Goal: Use online tool/utility: Utilize a website feature to perform a specific function

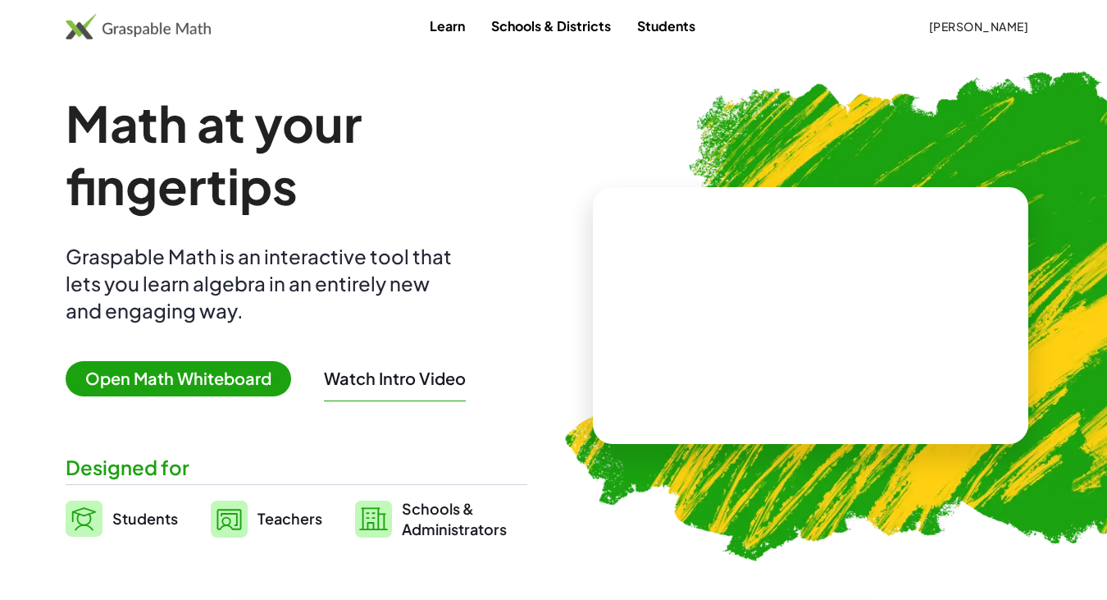
click at [277, 373] on span "Open Math Whiteboard" at bounding box center [179, 378] width 226 height 35
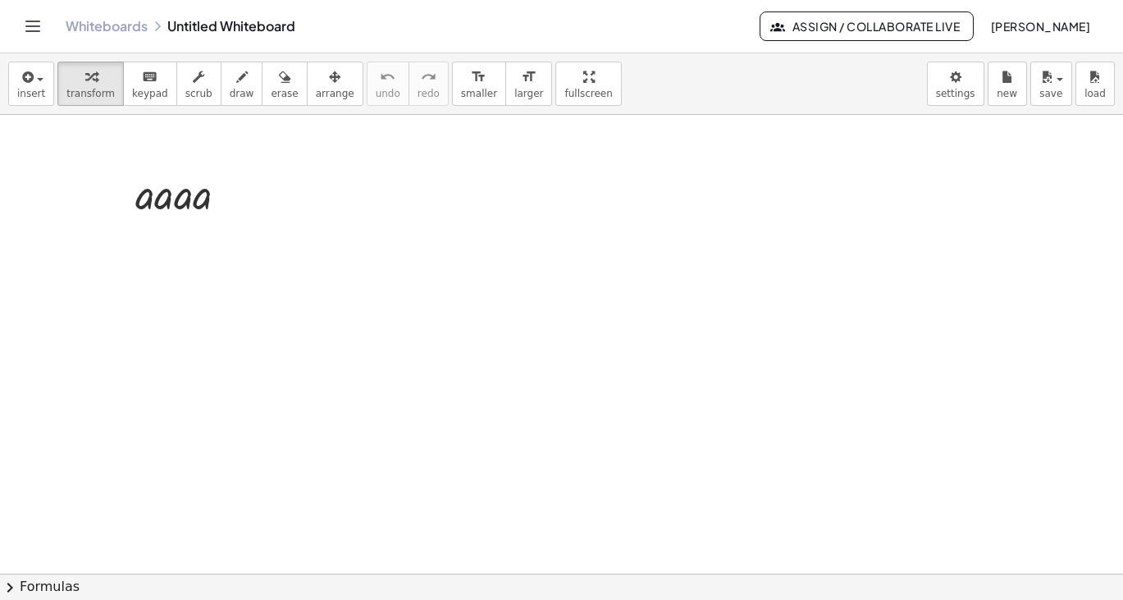
drag, startPoint x: 200, startPoint y: 206, endPoint x: 180, endPoint y: 206, distance: 20.5
click at [376, 88] on span "undo" at bounding box center [388, 93] width 25 height 11
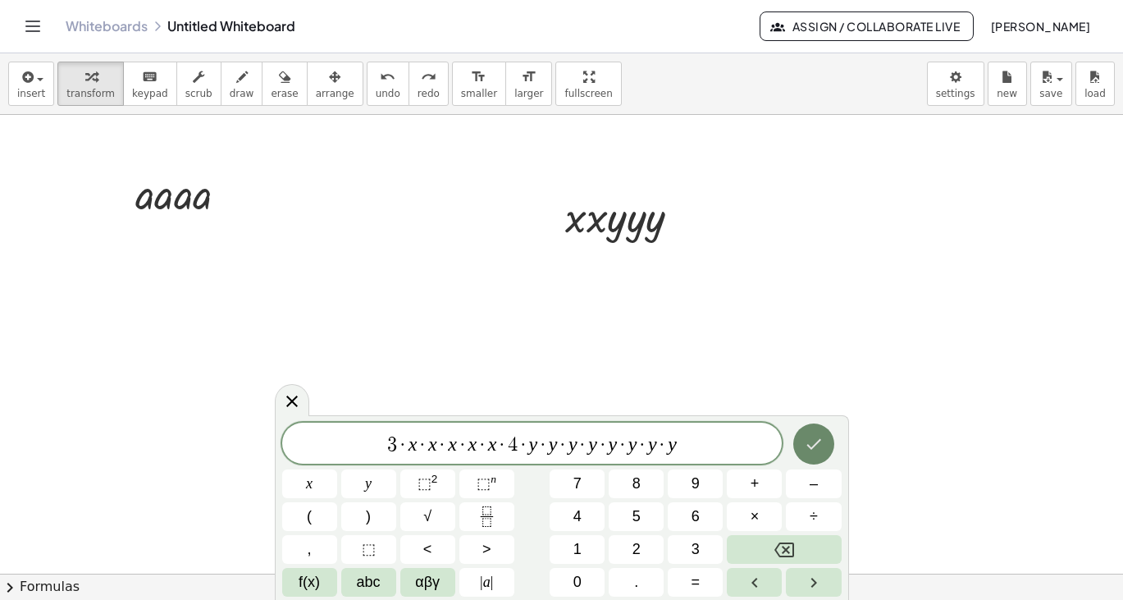
click at [815, 443] on icon "Done" at bounding box center [814, 444] width 20 height 20
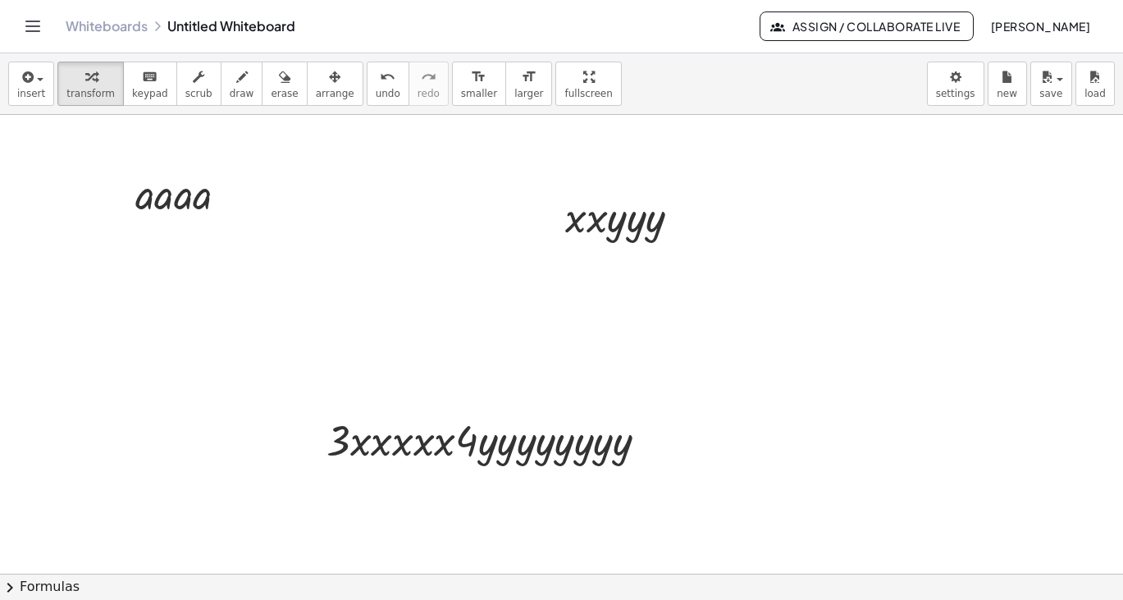
click at [629, 25] on div "Whiteboards Untitled Whiteboard" at bounding box center [413, 26] width 694 height 16
drag, startPoint x: 551, startPoint y: 80, endPoint x: 552, endPoint y: 230, distance: 149.3
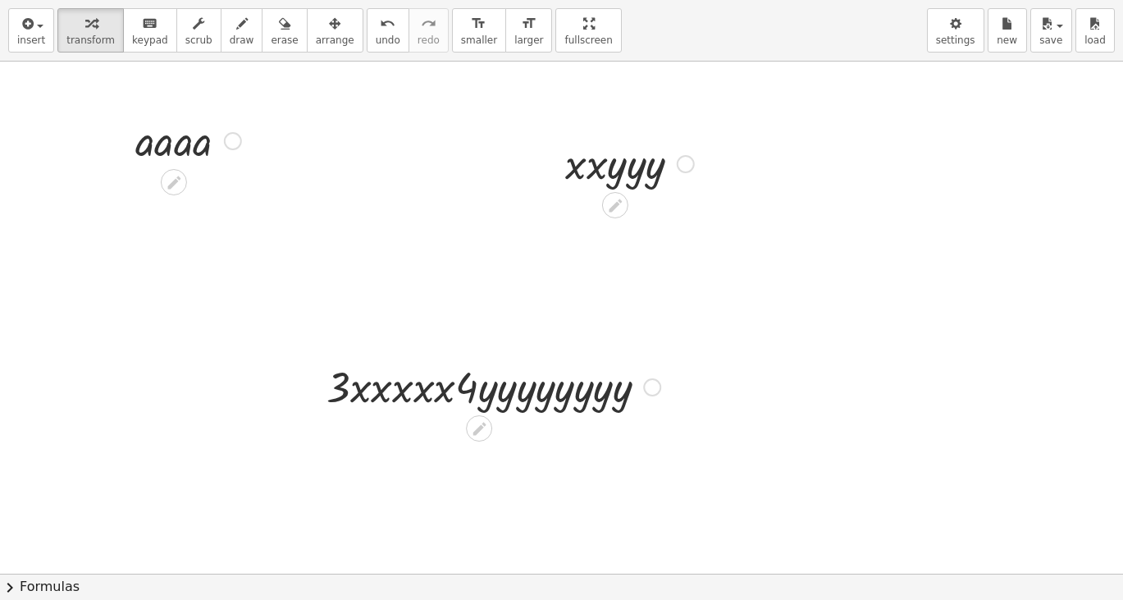
click at [552, 230] on div "insert select one: Math Expression Function Text Youtube Video Graphing Geometr…" at bounding box center [561, 300] width 1123 height 600
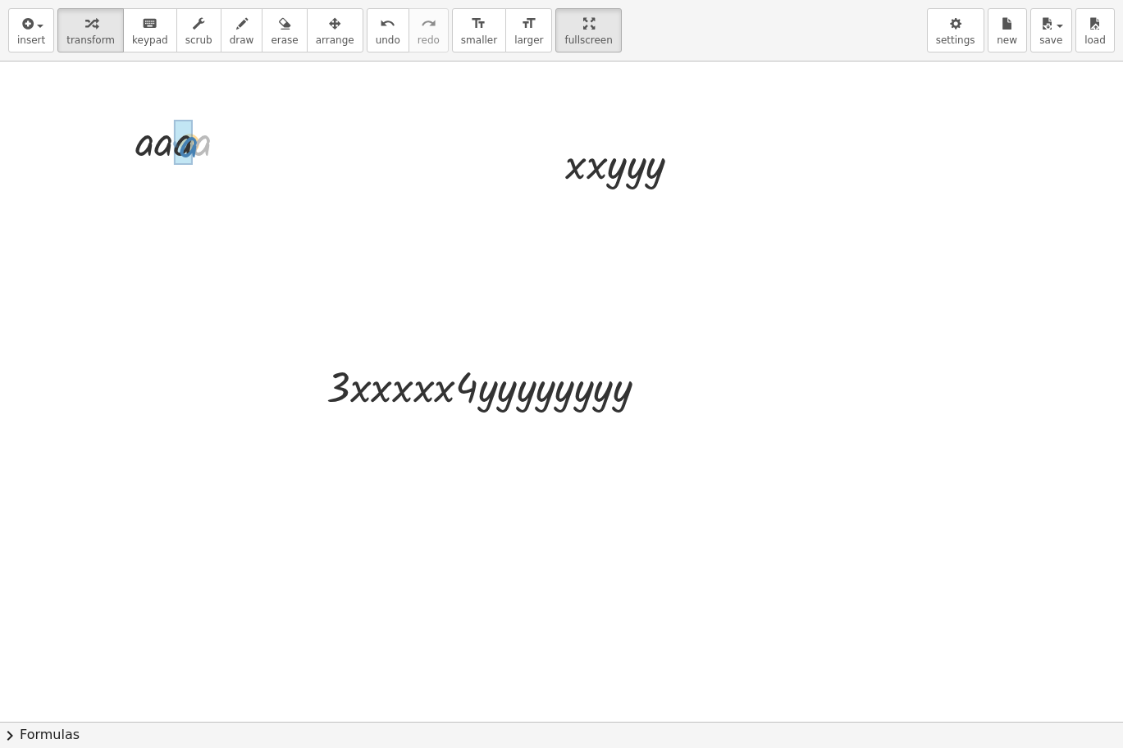
drag, startPoint x: 203, startPoint y: 152, endPoint x: 190, endPoint y: 153, distance: 13.2
drag, startPoint x: 190, startPoint y: 206, endPoint x: 173, endPoint y: 207, distance: 17.2
drag, startPoint x: 215, startPoint y: 199, endPoint x: 222, endPoint y: 278, distance: 79.9
click at [174, 253] on div "· a · a 3" at bounding box center [174, 253] width 0 height 0
drag, startPoint x: 176, startPoint y: 263, endPoint x: 158, endPoint y: 262, distance: 18.1
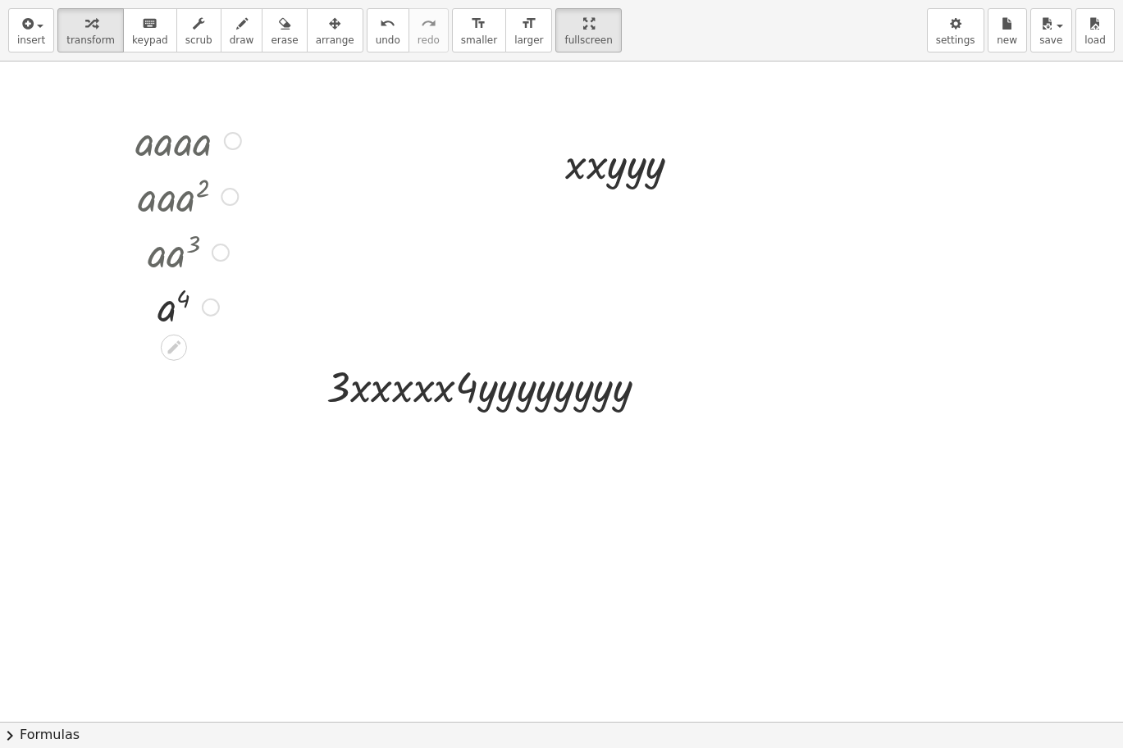
drag, startPoint x: 204, startPoint y: 256, endPoint x: 203, endPoint y: 319, distance: 63.2
click at [174, 308] on div "a 4" at bounding box center [174, 308] width 0 height 0
drag, startPoint x: 612, startPoint y: 178, endPoint x: 594, endPoint y: 171, distance: 19.2
click at [594, 171] on div at bounding box center [629, 163] width 145 height 56
drag, startPoint x: 594, startPoint y: 171, endPoint x: 577, endPoint y: 171, distance: 17.2
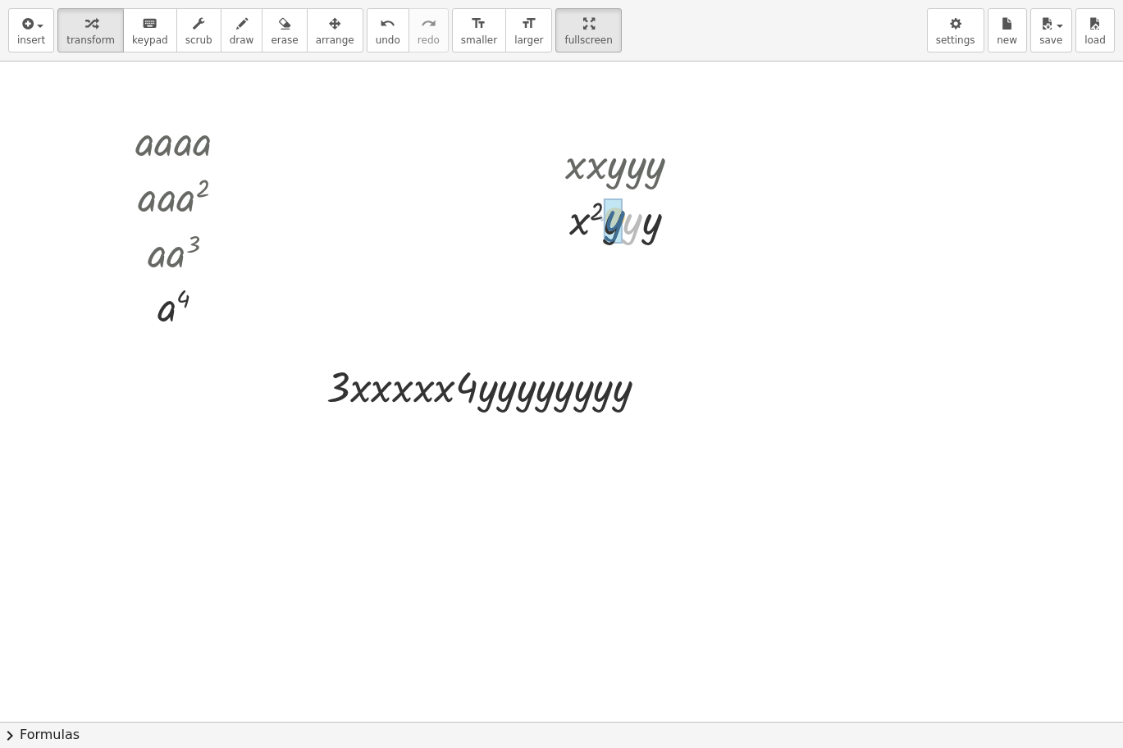
drag, startPoint x: 633, startPoint y: 233, endPoint x: 615, endPoint y: 230, distance: 18.3
drag, startPoint x: 649, startPoint y: 230, endPoint x: 624, endPoint y: 226, distance: 24.9
drag, startPoint x: 363, startPoint y: 390, endPoint x: 378, endPoint y: 393, distance: 15.0
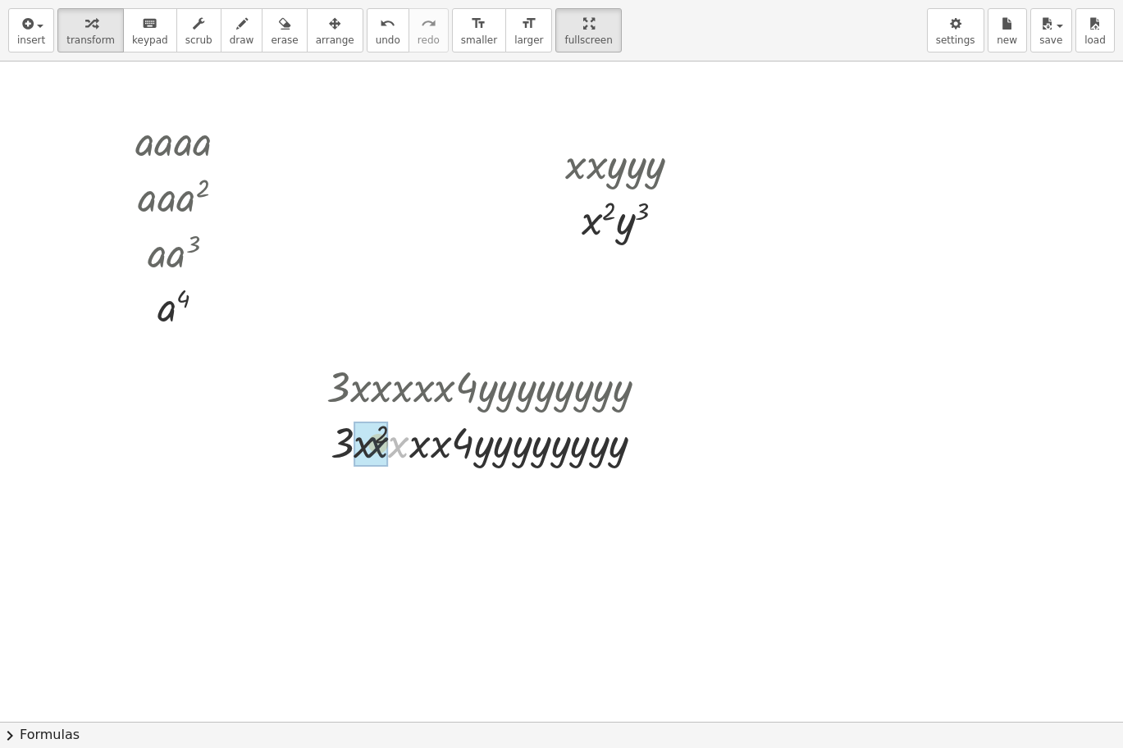
drag, startPoint x: 399, startPoint y: 448, endPoint x: 333, endPoint y: 458, distance: 66.4
drag, startPoint x: 410, startPoint y: 450, endPoint x: 400, endPoint y: 450, distance: 9.8
drag, startPoint x: 416, startPoint y: 448, endPoint x: 407, endPoint y: 447, distance: 9.1
drag, startPoint x: 472, startPoint y: 454, endPoint x: 450, endPoint y: 449, distance: 21.9
drag, startPoint x: 487, startPoint y: 456, endPoint x: 468, endPoint y: 454, distance: 19.8
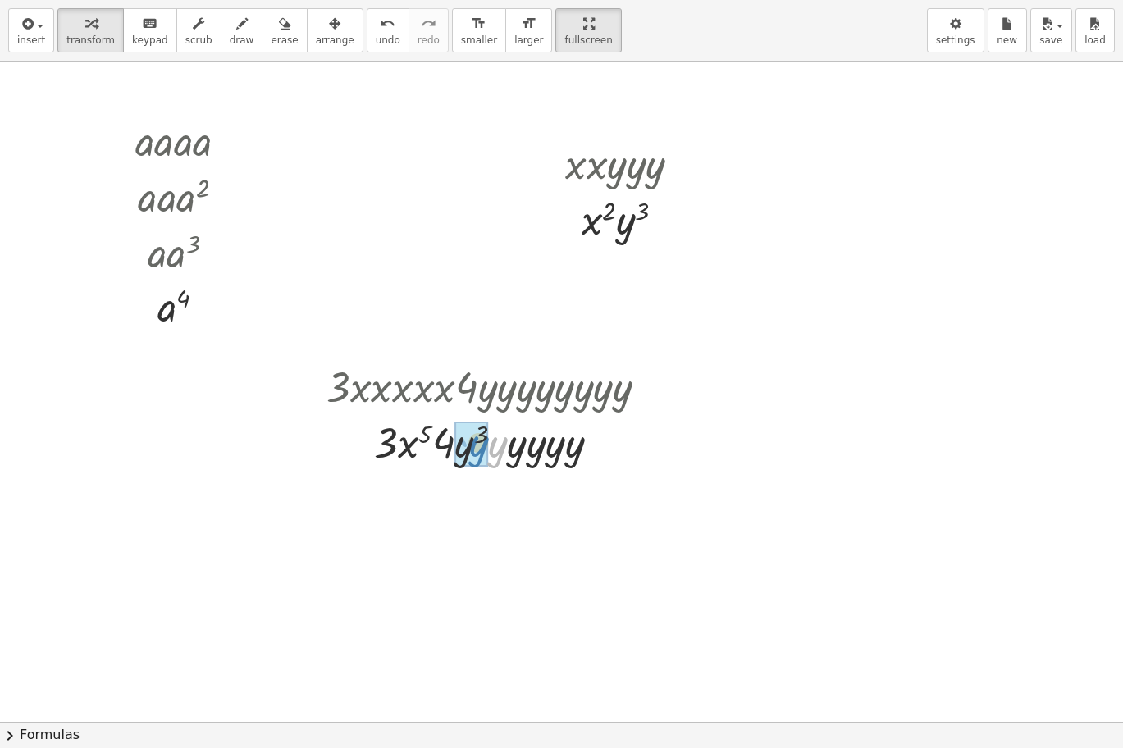
drag, startPoint x: 495, startPoint y: 455, endPoint x: 476, endPoint y: 454, distance: 18.9
drag, startPoint x: 507, startPoint y: 453, endPoint x: 484, endPoint y: 454, distance: 23.0
drag, startPoint x: 515, startPoint y: 452, endPoint x: 497, endPoint y: 450, distance: 18.1
drag, startPoint x: 523, startPoint y: 451, endPoint x: 504, endPoint y: 451, distance: 18.9
drag, startPoint x: 532, startPoint y: 455, endPoint x: 514, endPoint y: 455, distance: 18.9
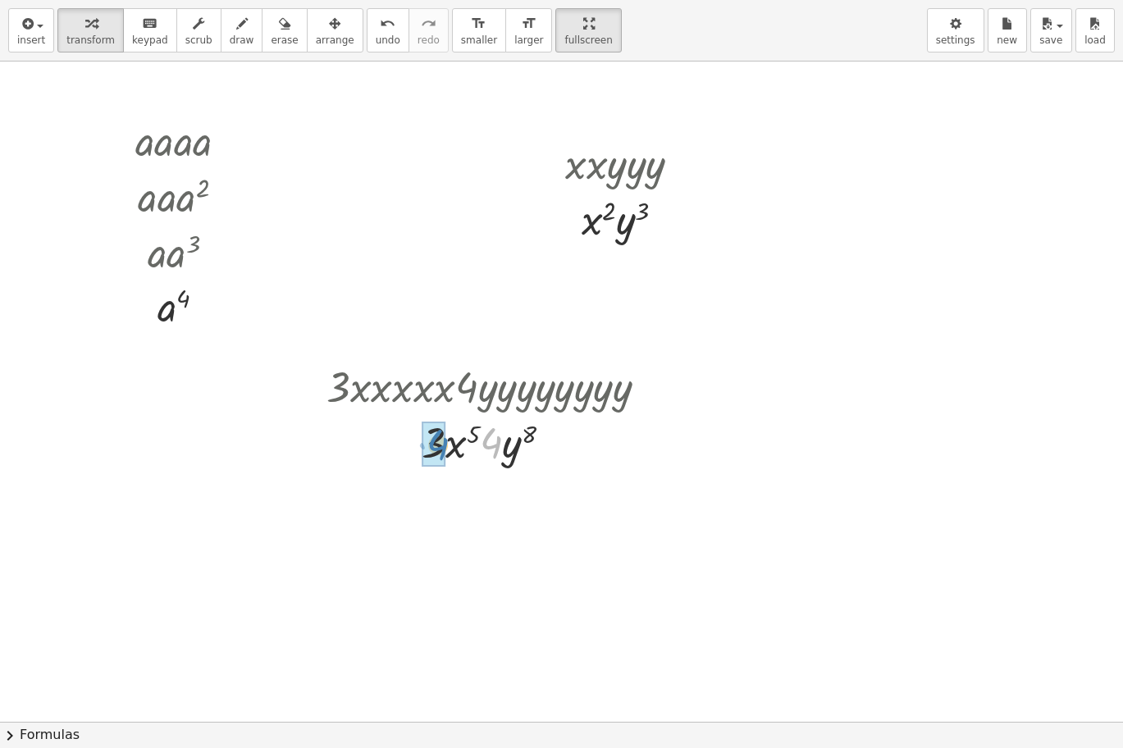
drag, startPoint x: 495, startPoint y: 454, endPoint x: 442, endPoint y: 456, distance: 53.4
click at [376, 21] on div "undo" at bounding box center [388, 23] width 25 height 20
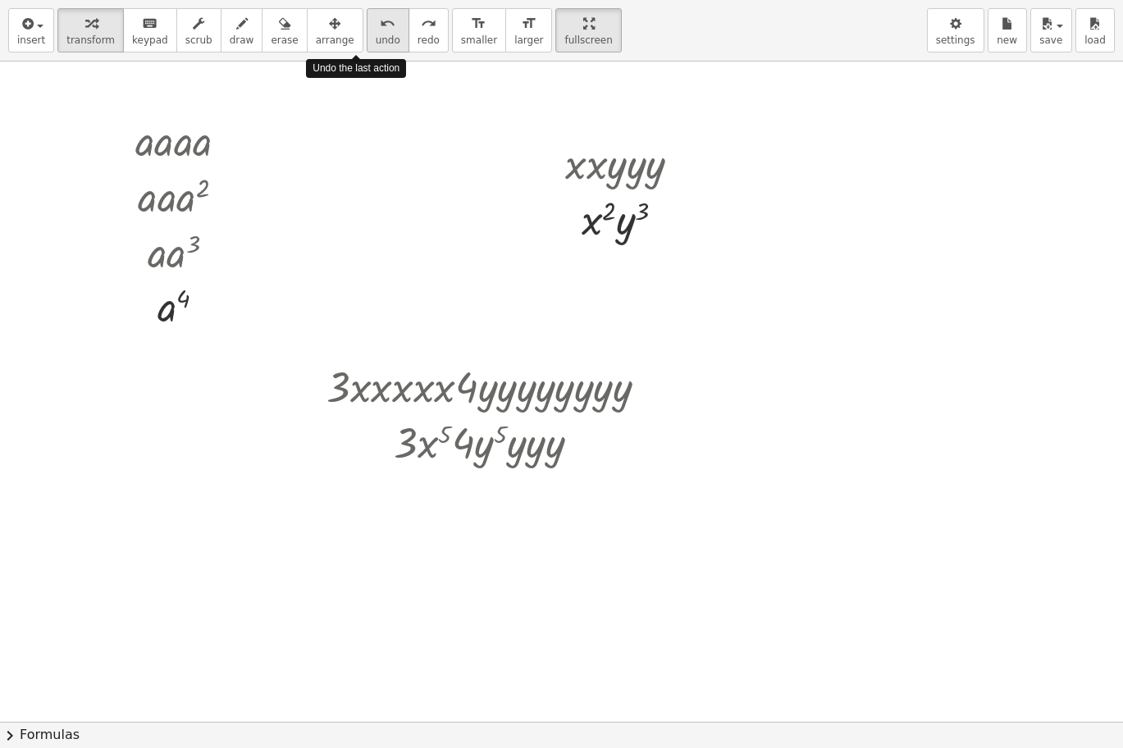
click at [376, 21] on div "undo" at bounding box center [388, 23] width 25 height 20
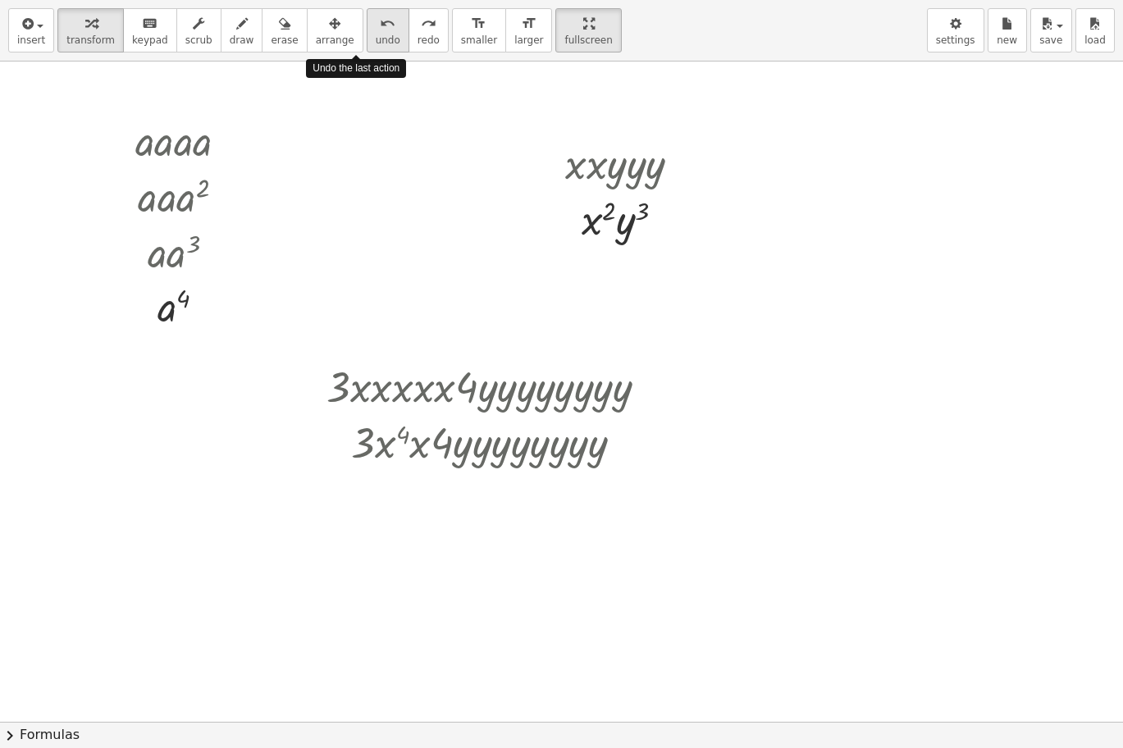
click at [376, 21] on div "undo" at bounding box center [388, 23] width 25 height 20
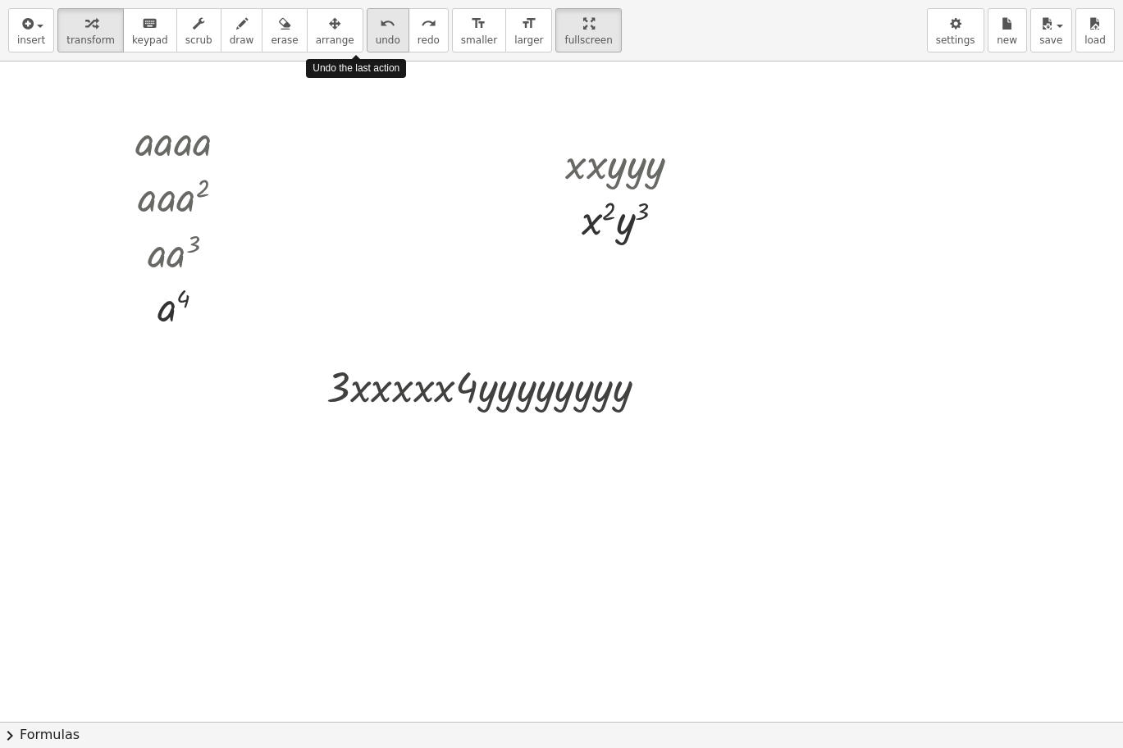
click at [376, 21] on div "undo" at bounding box center [388, 23] width 25 height 20
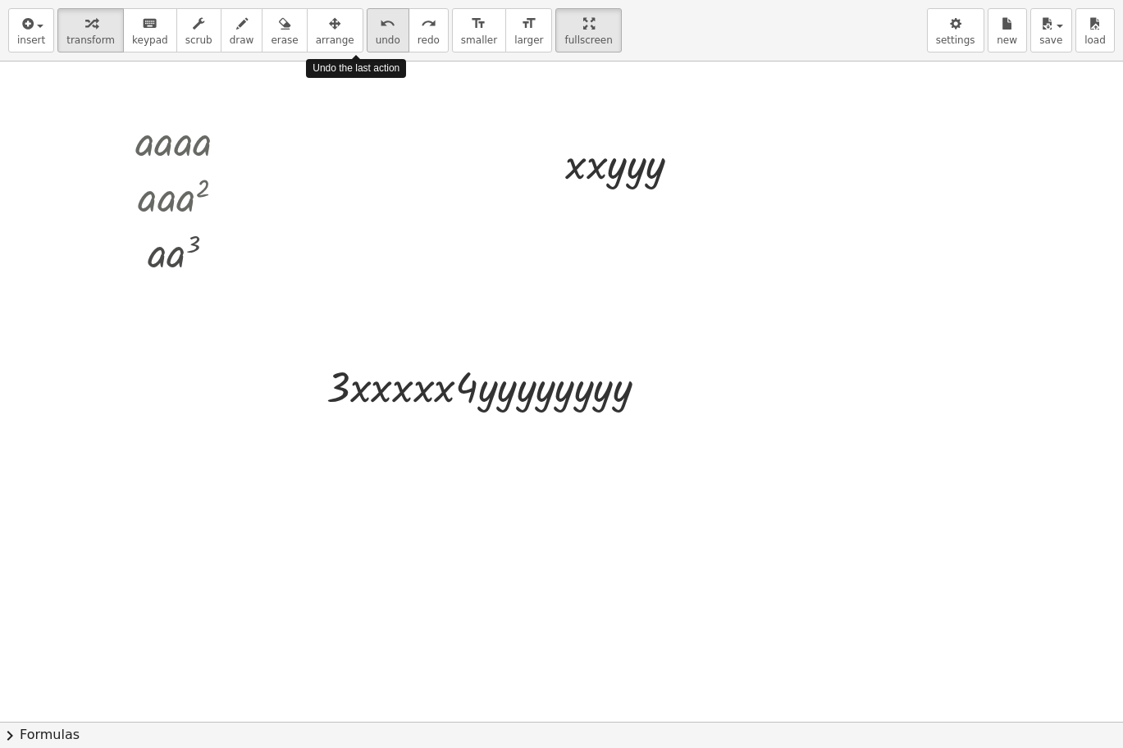
click at [376, 21] on div "undo" at bounding box center [388, 23] width 25 height 20
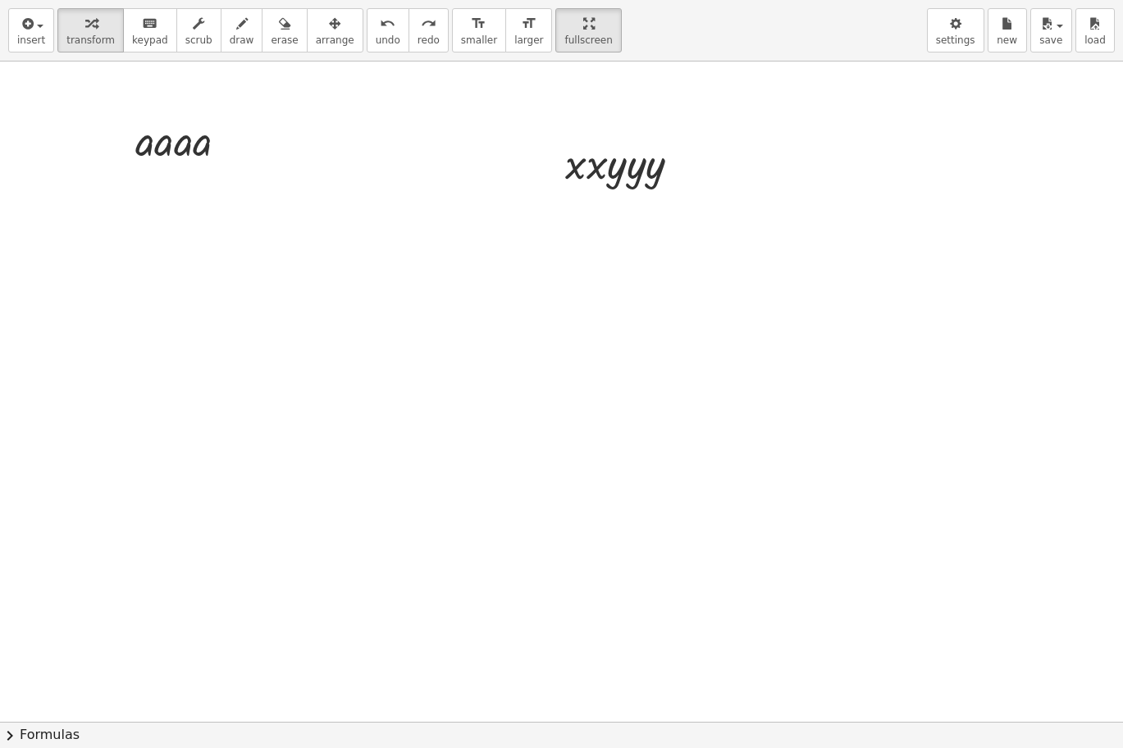
click at [416, 26] on div "insert select one: Math Expression Function Text Youtube Video Graphing Geometr…" at bounding box center [561, 31] width 1123 height 62
click at [418, 26] on div "redo" at bounding box center [429, 23] width 22 height 20
